Goal: Complete application form: Complete application form

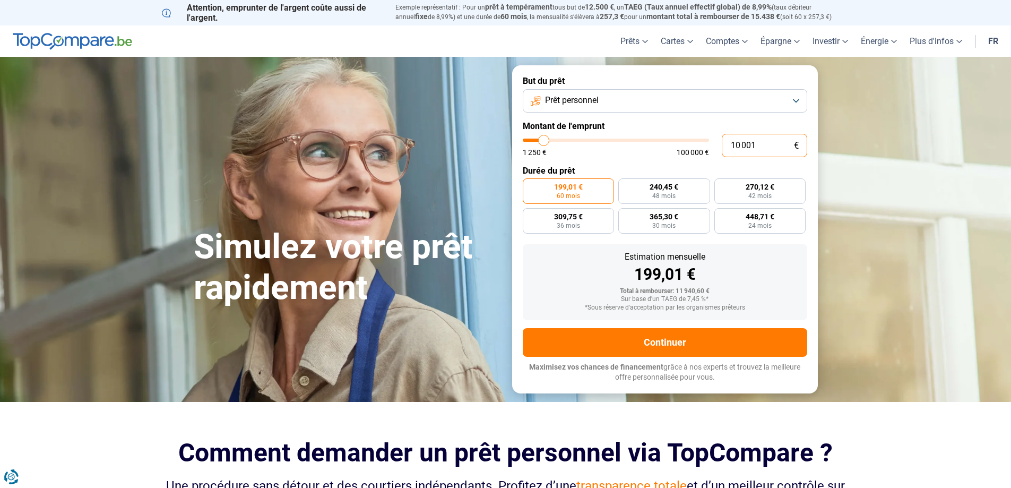
click at [781, 144] on input "10 001" at bounding box center [764, 145] width 85 height 23
type input "24 000"
type input "24000"
radio input "false"
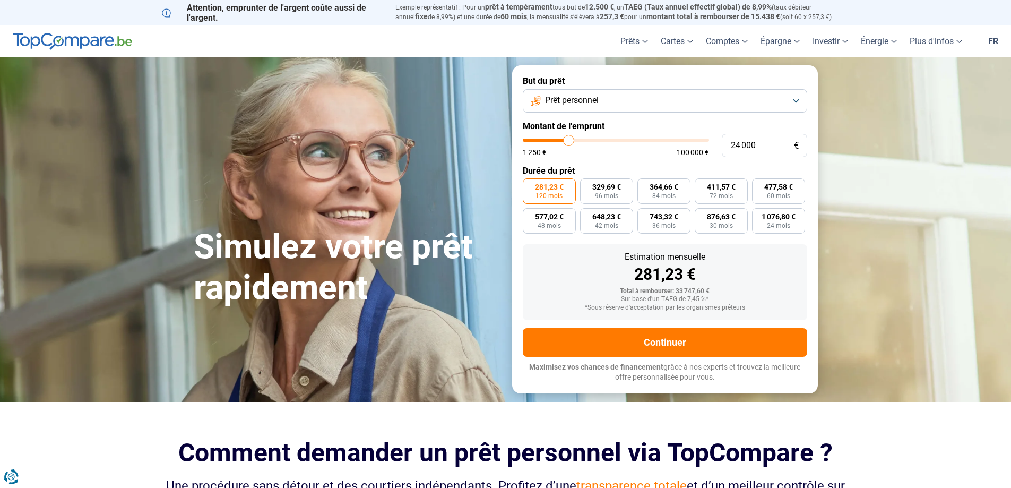
type input "24000"
click at [568, 138] on input "range" at bounding box center [616, 139] width 186 height 3
type input "18 250"
type input "18250"
click at [558, 138] on input "range" at bounding box center [616, 139] width 186 height 3
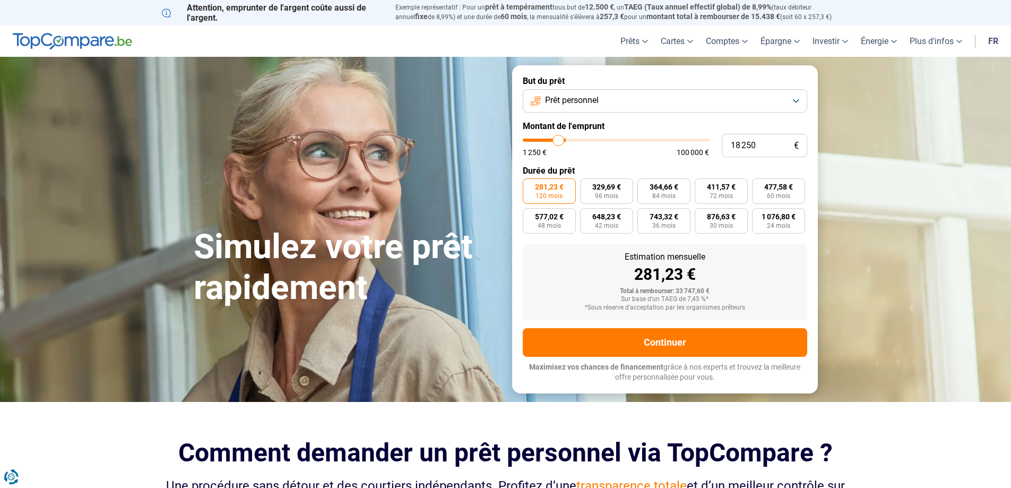
radio input "true"
click at [561, 138] on input "range" at bounding box center [616, 139] width 186 height 3
click at [563, 138] on input "range" at bounding box center [616, 139] width 186 height 3
type input "24 000"
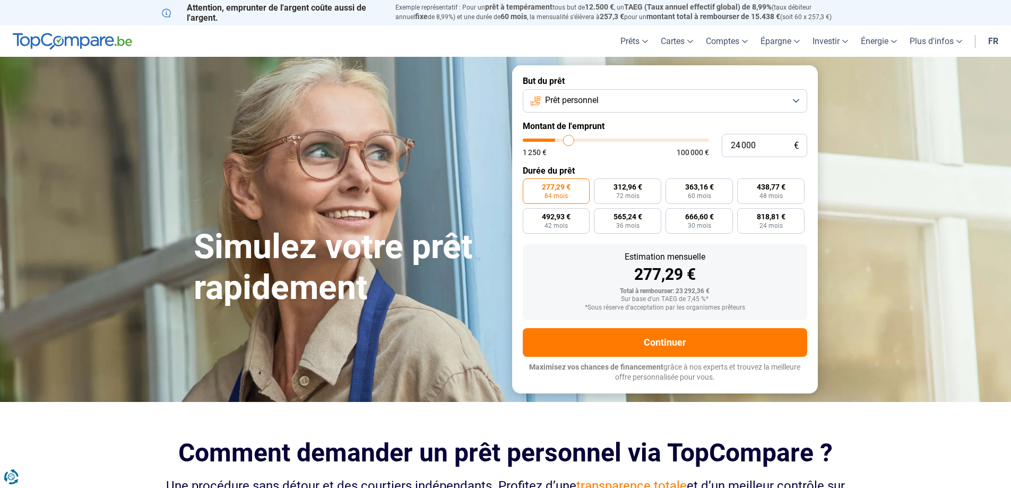
type input "24000"
click at [568, 138] on input "range" at bounding box center [616, 139] width 186 height 3
radio input "false"
click at [569, 140] on input "range" at bounding box center [616, 139] width 186 height 3
click at [563, 138] on input "range" at bounding box center [616, 139] width 186 height 3
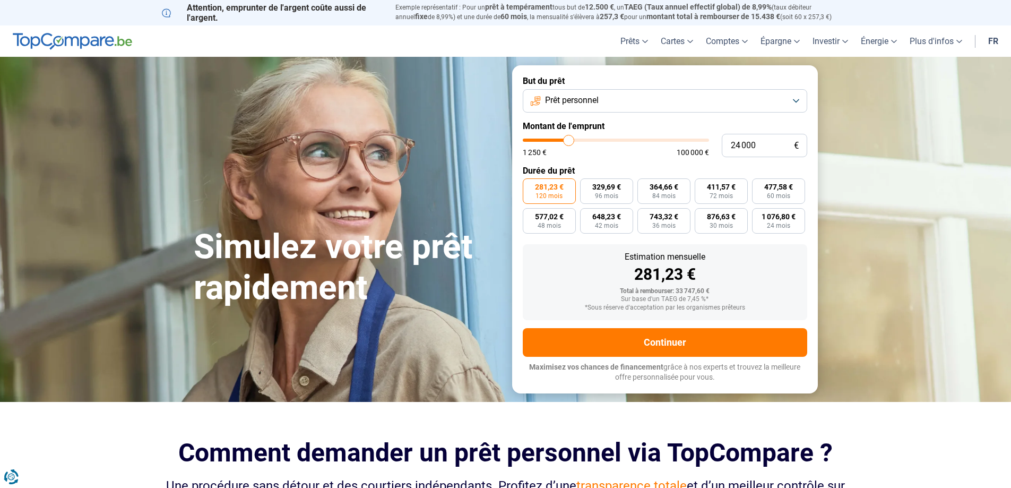
type input "19 250"
type input "19250"
click at [560, 139] on input "range" at bounding box center [616, 139] width 186 height 3
radio input "true"
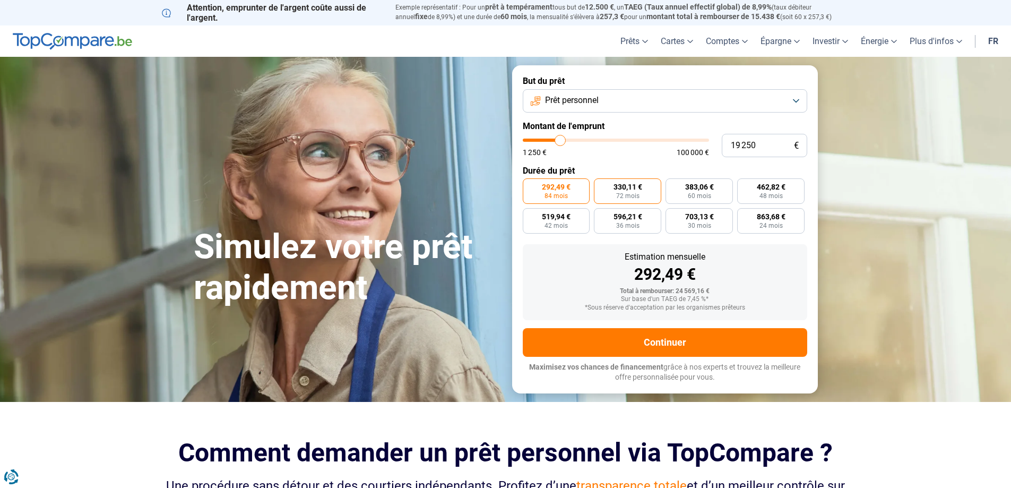
click at [629, 190] on span "330,11 €" at bounding box center [627, 186] width 29 height 7
click at [601, 185] on input "330,11 € 72 mois" at bounding box center [597, 181] width 7 height 7
radio input "true"
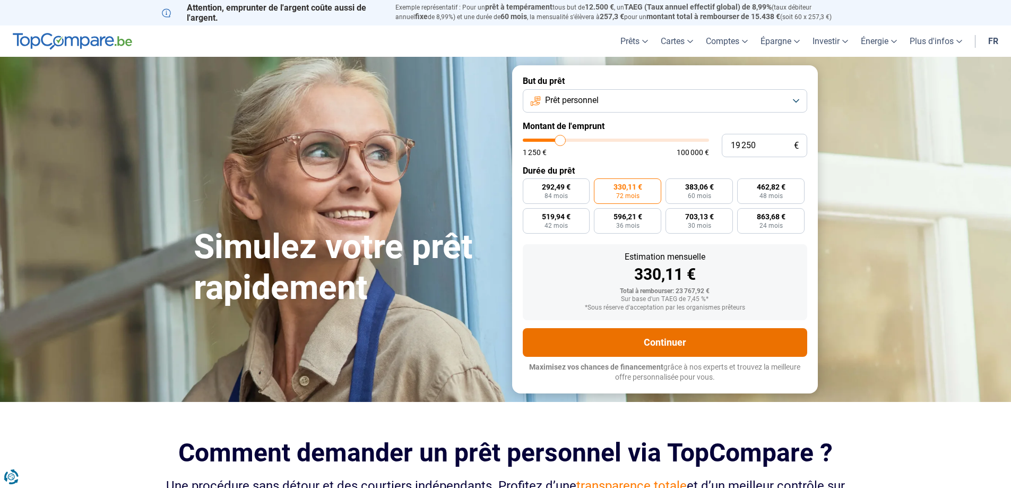
click at [657, 340] on button "Continuer" at bounding box center [665, 342] width 284 height 29
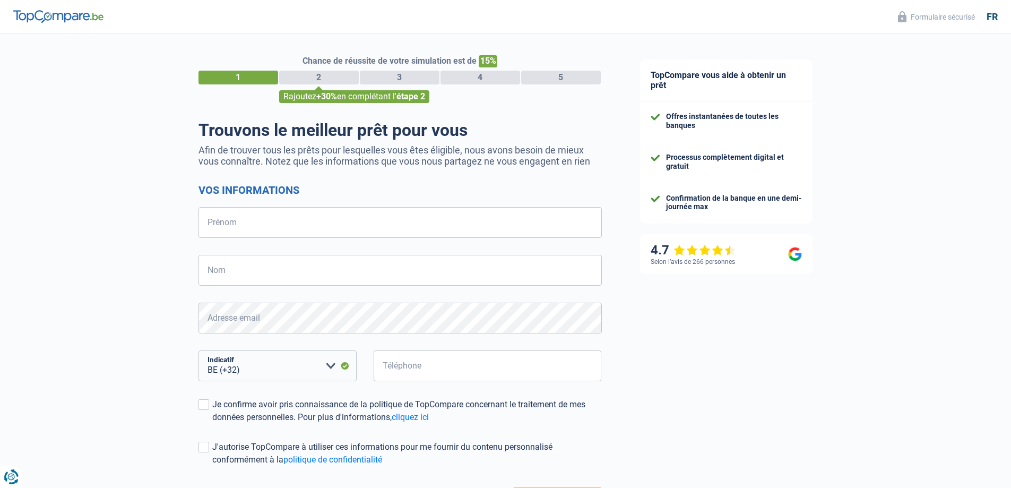
select select "32"
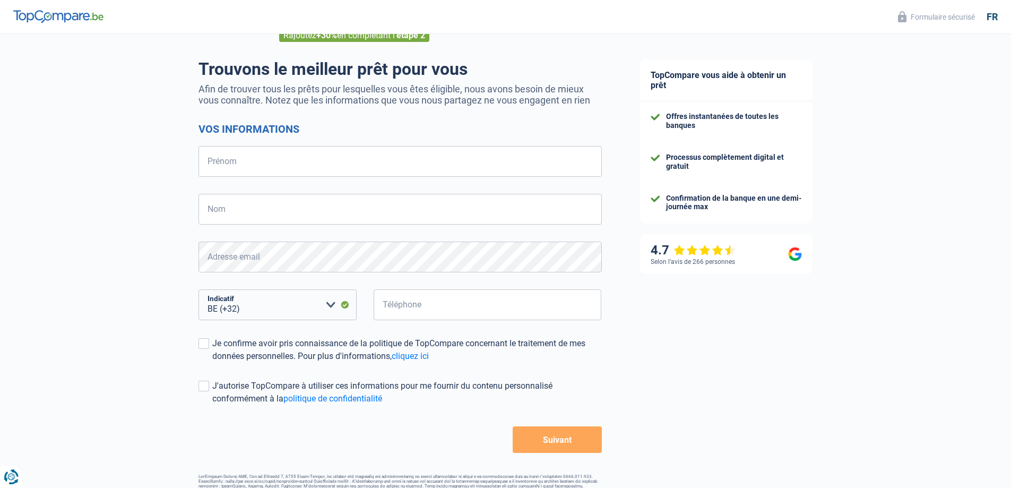
scroll to position [36, 0]
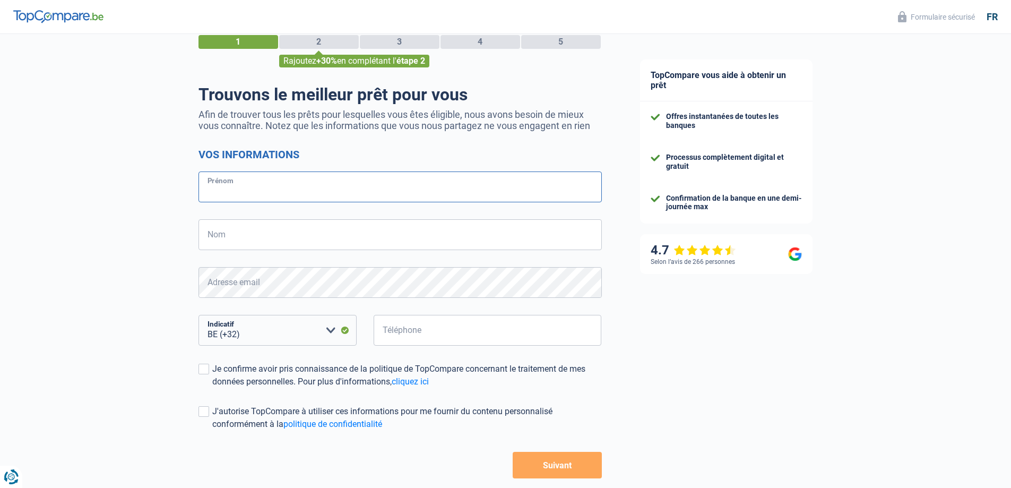
click at [294, 184] on input "Prénom" at bounding box center [399, 186] width 403 height 31
type input "d"
type input "[PERSON_NAME]"
click at [278, 238] on input "Nom" at bounding box center [399, 234] width 403 height 31
type input "de santis"
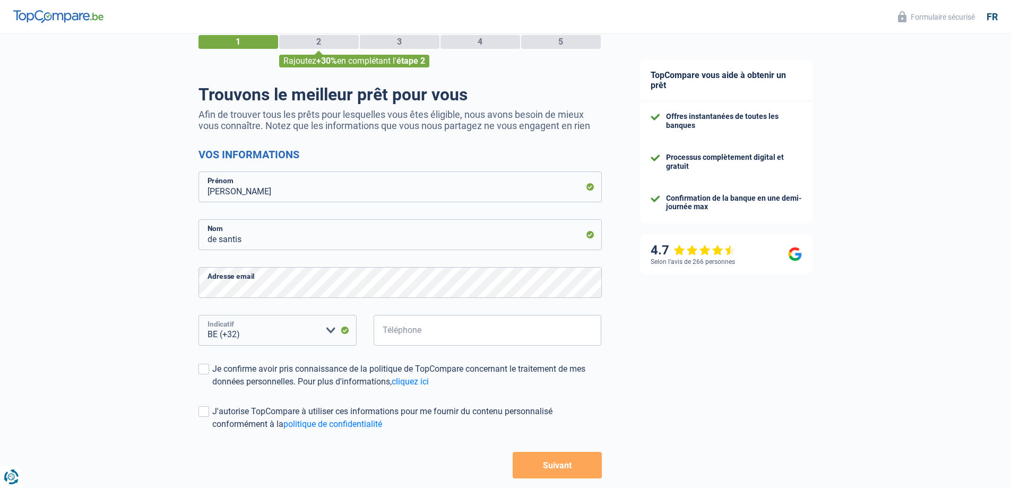
click at [301, 333] on select "BE (+32) LU (+352) Veuillez sélectionner une option" at bounding box center [277, 330] width 158 height 31
click at [309, 333] on select "BE (+32) LU (+352) Veuillez sélectionner une option" at bounding box center [277, 330] width 158 height 31
click at [263, 332] on select "BE (+32) LU (+352) Veuillez sélectionner une option" at bounding box center [277, 330] width 158 height 31
click at [198, 316] on select "BE (+32) LU (+352) Veuillez sélectionner une option" at bounding box center [277, 330] width 158 height 31
click at [415, 334] on input "Téléphone" at bounding box center [488, 330] width 228 height 31
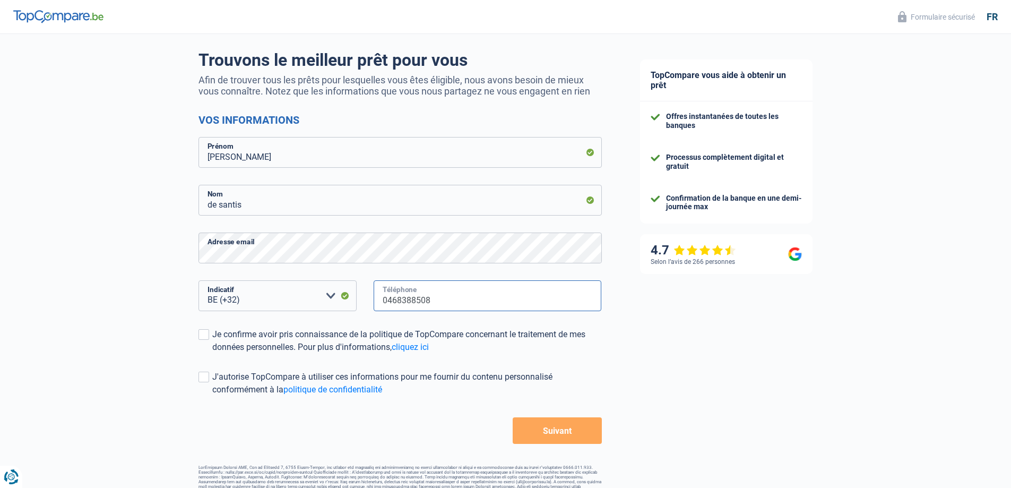
scroll to position [89, 0]
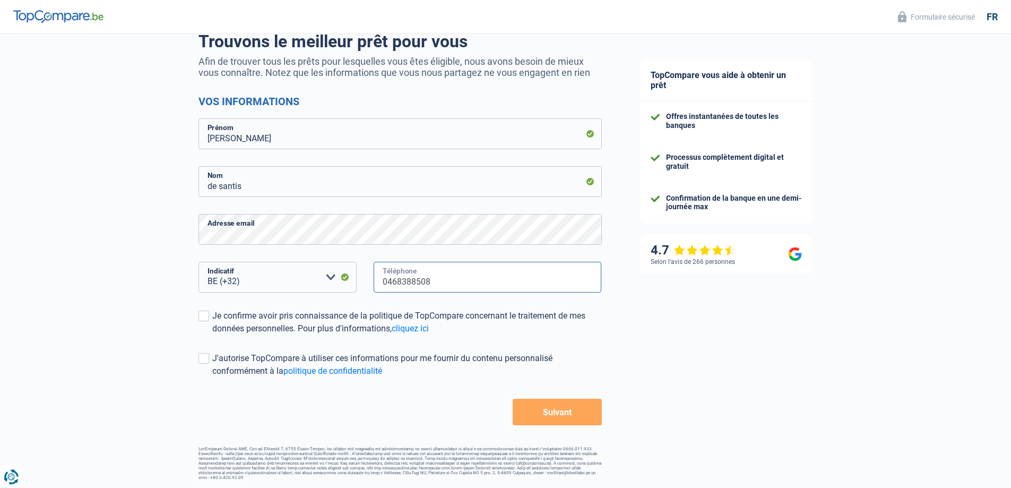
type input "0468388508"
click at [558, 410] on button "Suivant" at bounding box center [557, 411] width 89 height 27
click at [201, 313] on span at bounding box center [203, 315] width 11 height 11
click at [212, 335] on input "Je confirme avoir pris connaissance de la politique de TopCompare concernant le…" at bounding box center [212, 335] width 0 height 0
click at [551, 408] on button "Suivant" at bounding box center [557, 411] width 89 height 27
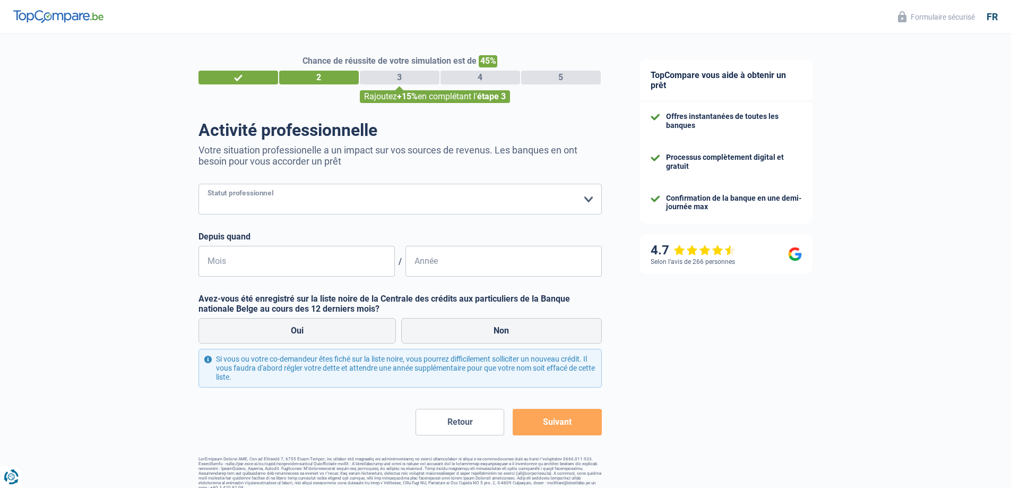
click at [587, 200] on select "Ouvrier Employé privé Employé public Invalide Indépendant Pensionné Chômeur Mut…" at bounding box center [399, 199] width 403 height 31
select select "retired"
click at [198, 185] on select "Ouvrier Employé privé Employé public Invalide Indépendant Pensionné Chômeur Mut…" at bounding box center [399, 199] width 403 height 31
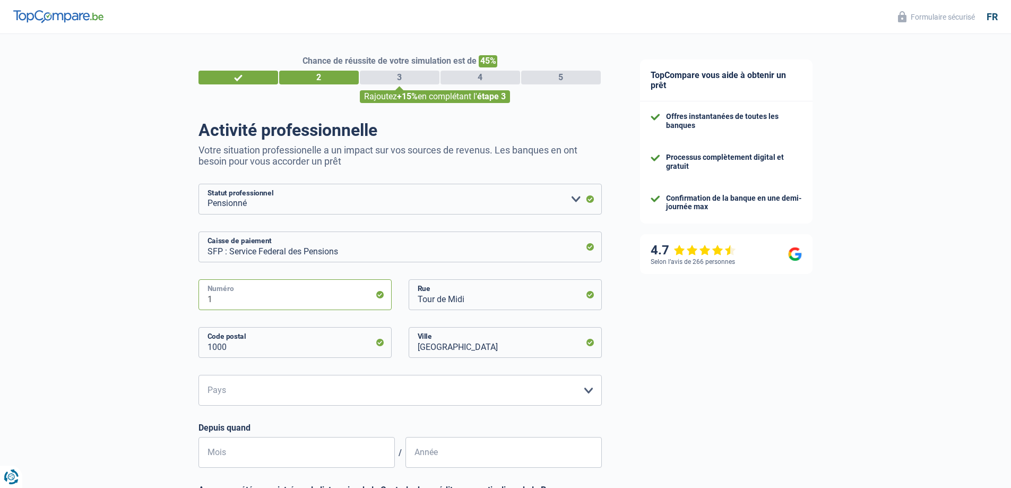
click at [379, 297] on input "1" at bounding box center [294, 294] width 193 height 31
click at [484, 247] on input "SFP : Service Federal des Pensions" at bounding box center [399, 246] width 403 height 31
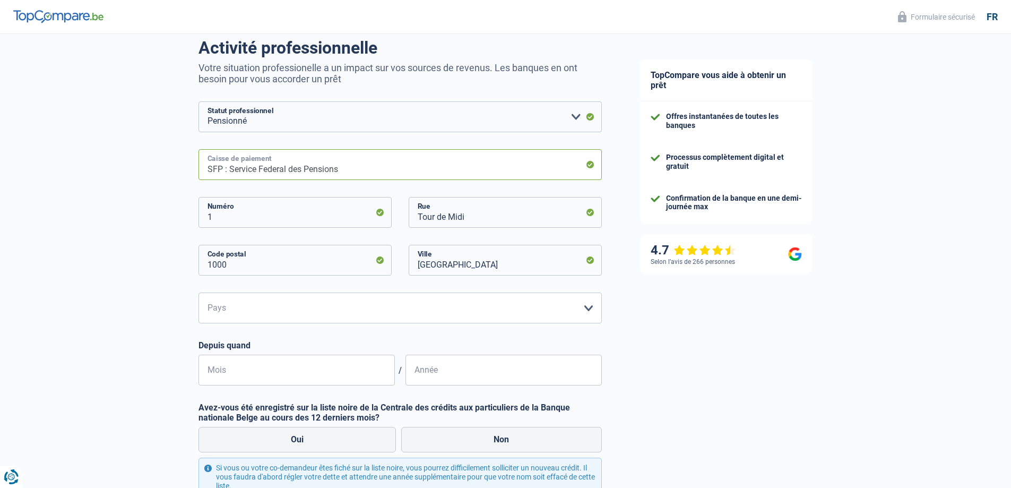
scroll to position [106, 0]
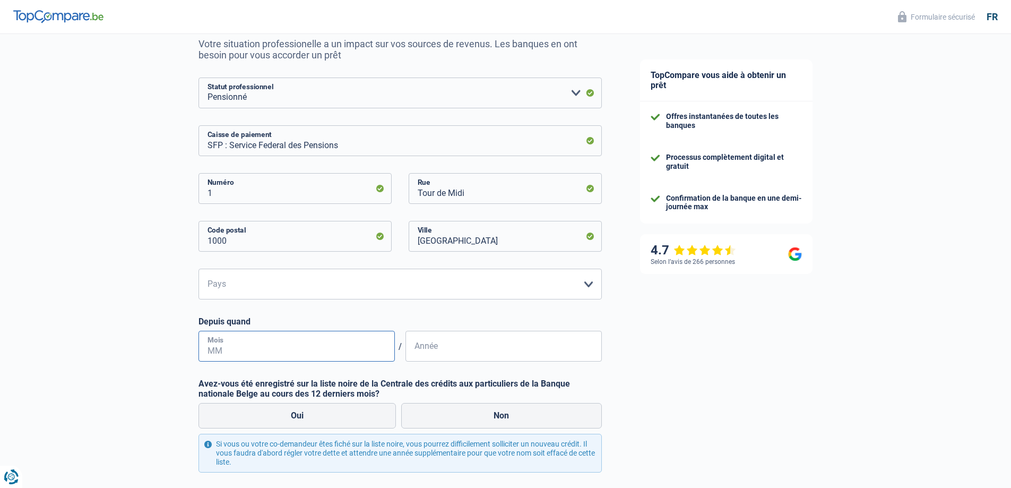
click at [375, 350] on input "Mois" at bounding box center [296, 346] width 196 height 31
click at [380, 190] on input "1" at bounding box center [294, 188] width 193 height 31
click at [587, 283] on select "Belgique Luxembourg Veuillez sélectionner une option" at bounding box center [399, 283] width 403 height 31
select select "BE"
click at [198, 270] on select "Belgique Luxembourg Veuillez sélectionner une option" at bounding box center [399, 283] width 403 height 31
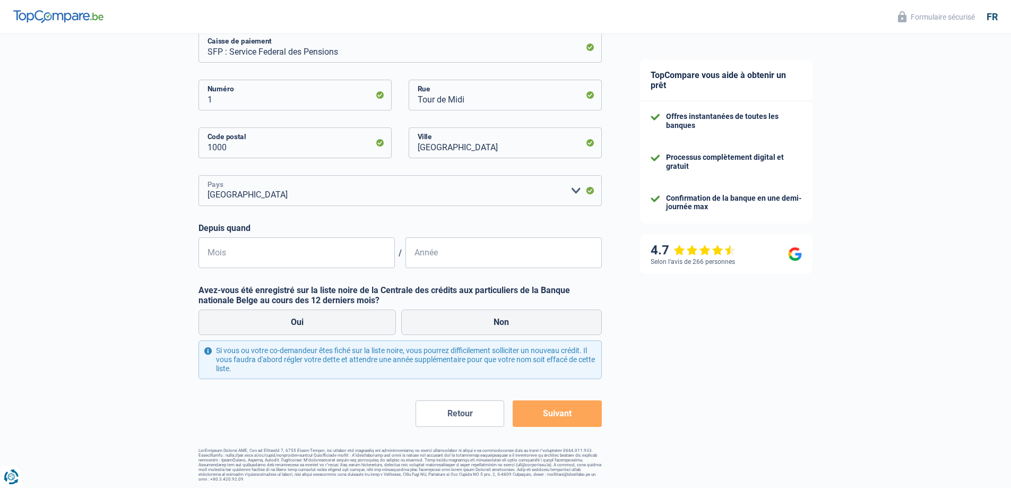
scroll to position [201, 0]
click at [299, 319] on label "Oui" at bounding box center [297, 320] width 198 height 25
click at [299, 319] on input "Oui" at bounding box center [297, 320] width 198 height 25
radio input "true"
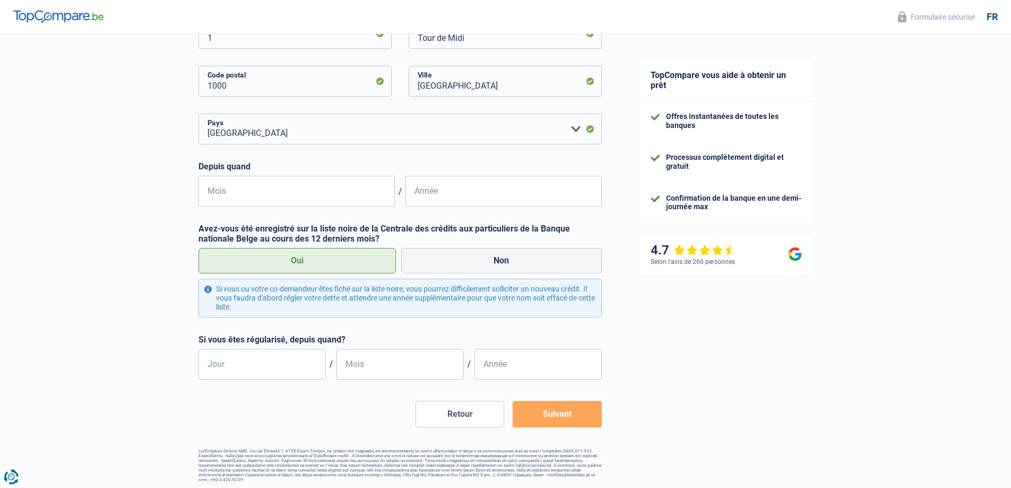
scroll to position [263, 0]
click at [560, 411] on button "Suivant" at bounding box center [557, 411] width 89 height 27
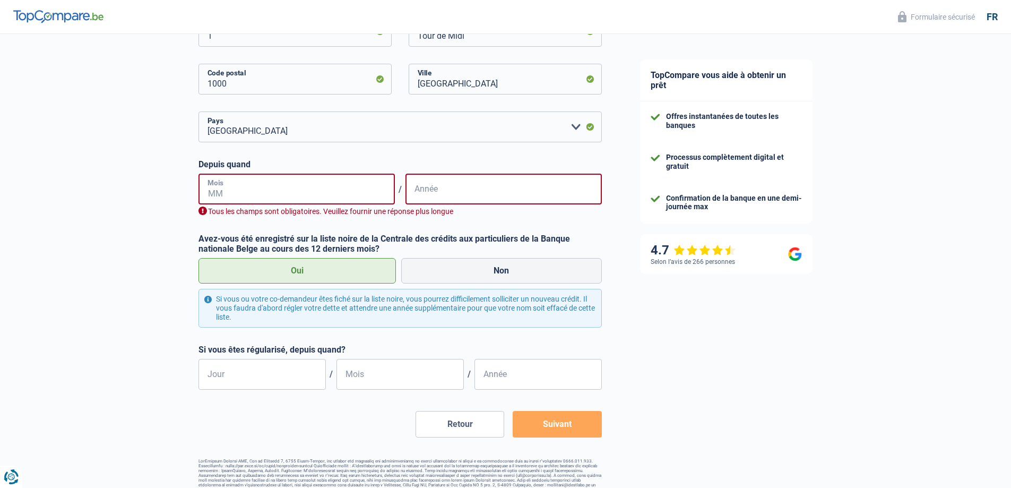
click at [254, 188] on input "Mois" at bounding box center [296, 189] width 196 height 31
